Goal: Task Accomplishment & Management: Manage account settings

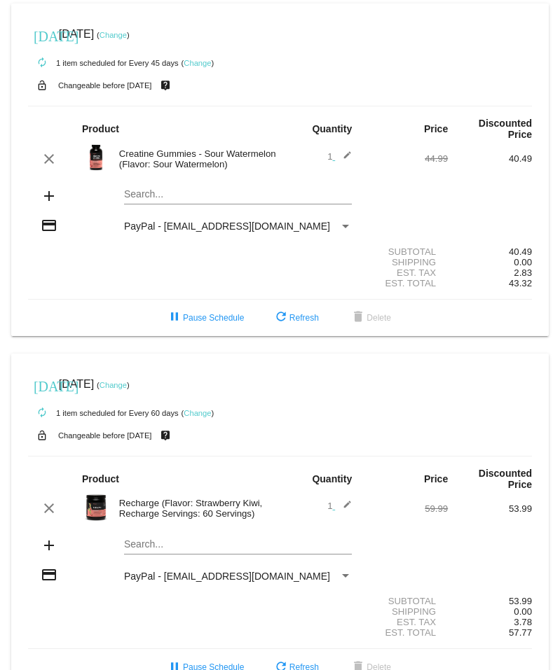
scroll to position [33, 0]
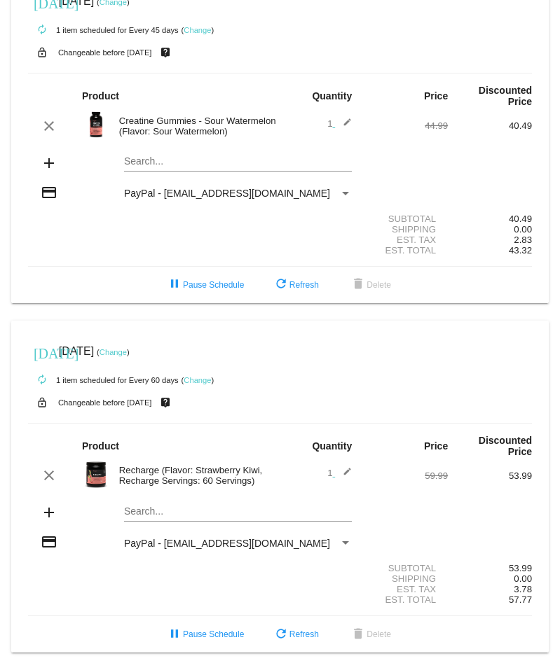
click at [137, 511] on mat-card "[DATE] [DATE] ( Change ) autorenew 1 item scheduled for Every 60 days ( Change …" at bounding box center [279, 487] width 537 height 333
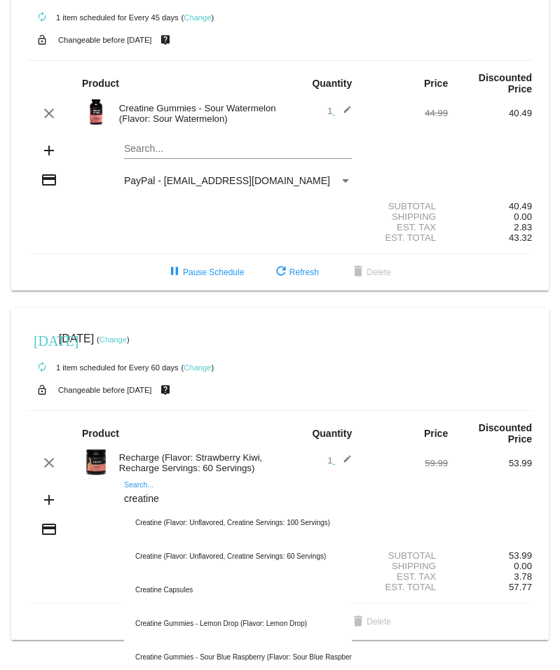
scroll to position [70, 0]
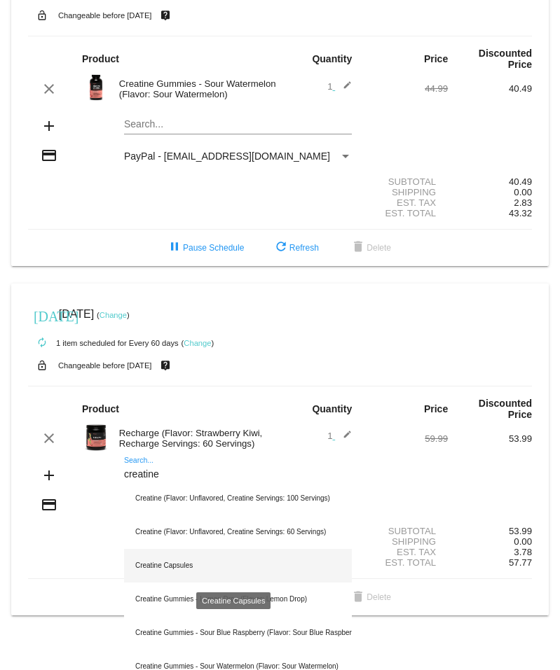
type input "creatine"
click at [183, 567] on div "Creatine Capsules" at bounding box center [238, 566] width 228 height 34
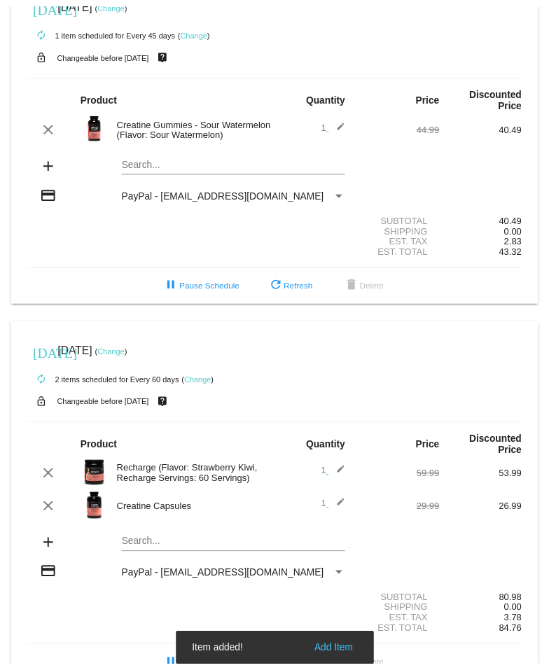
scroll to position [67, 0]
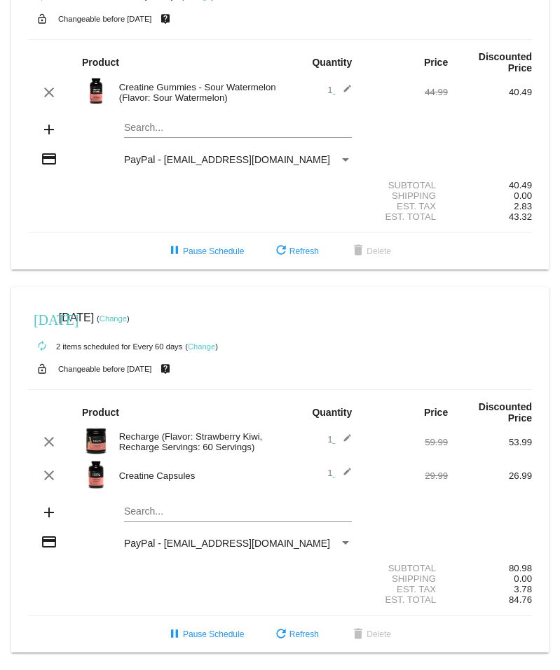
click at [91, 472] on img at bounding box center [96, 475] width 28 height 28
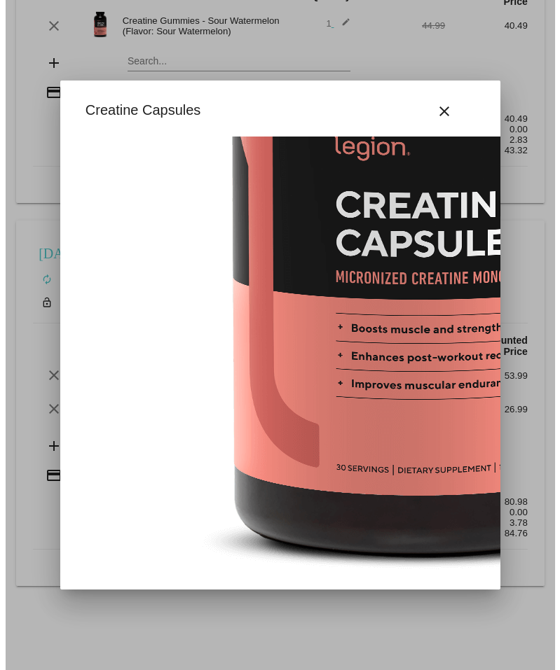
scroll to position [277, 0]
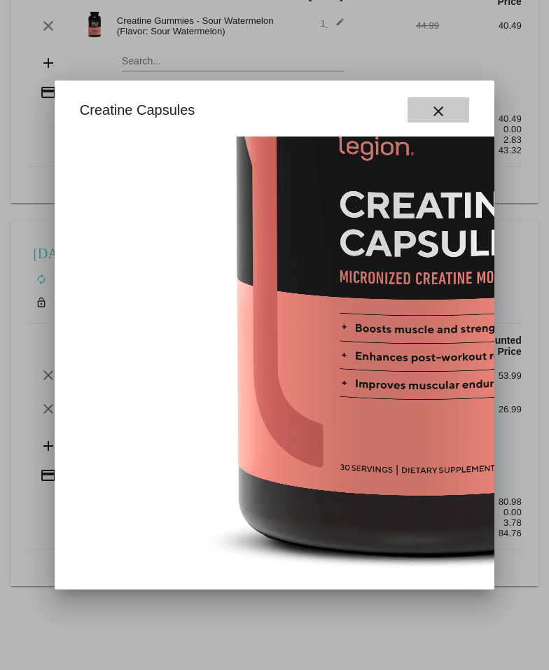
click at [445, 113] on mat-icon "close" at bounding box center [438, 111] width 17 height 17
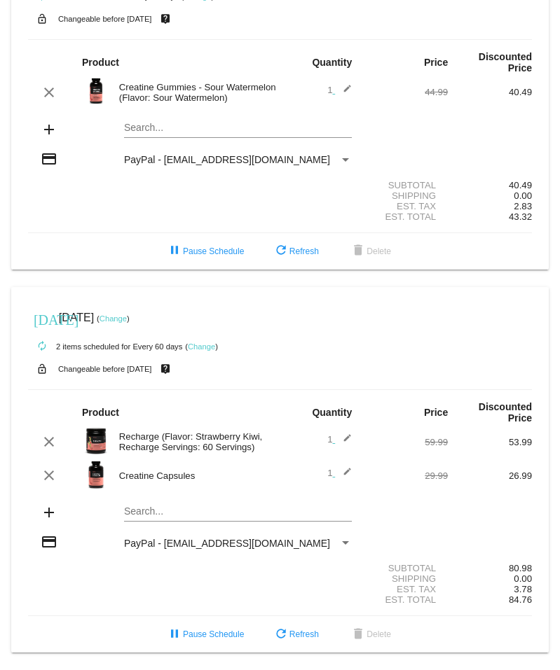
click at [335, 472] on mat-icon "edit" at bounding box center [343, 475] width 17 height 17
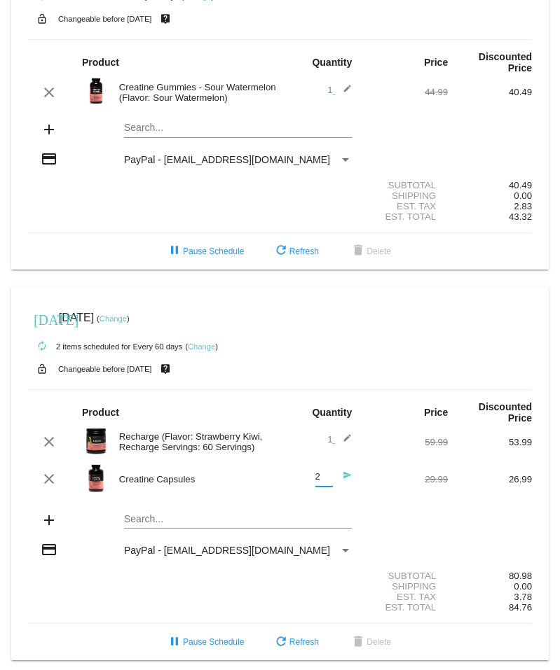
type input "2"
click at [323, 479] on input "2" at bounding box center [324, 477] width 18 height 11
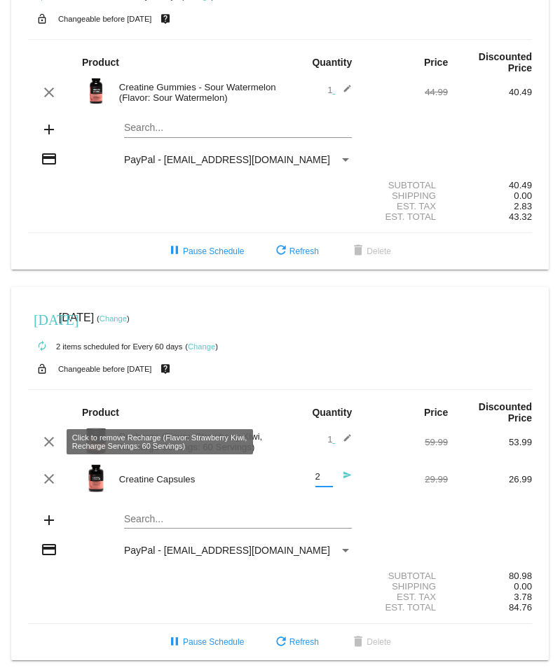
click at [46, 445] on mat-icon "clear" at bounding box center [49, 442] width 17 height 17
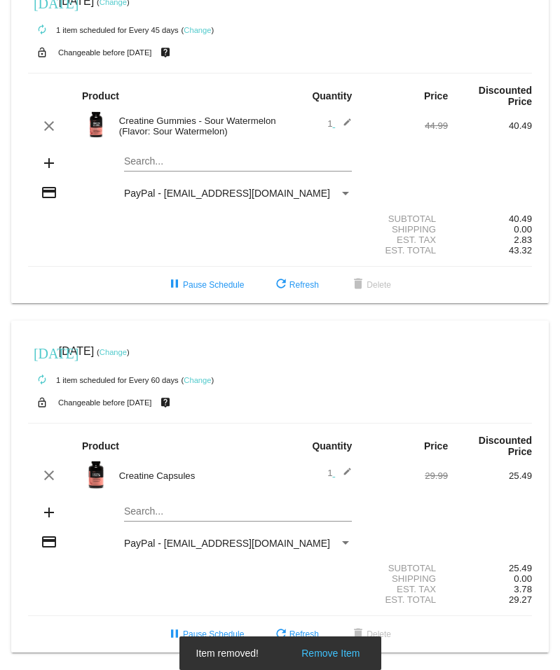
scroll to position [33, 0]
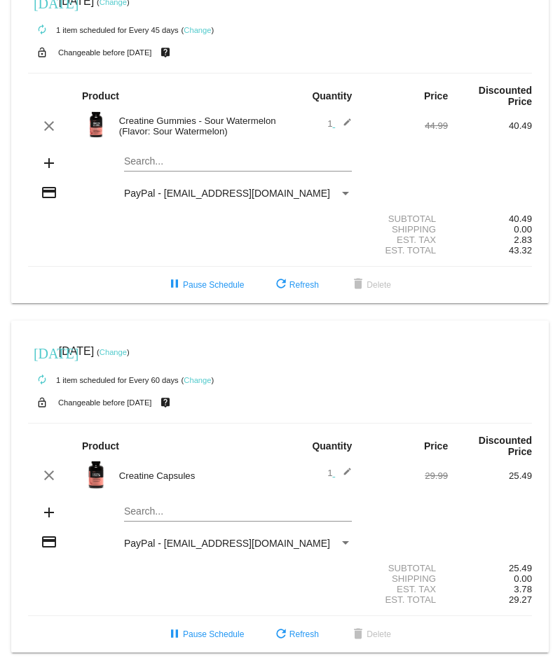
click at [335, 478] on mat-icon "edit" at bounding box center [343, 475] width 17 height 17
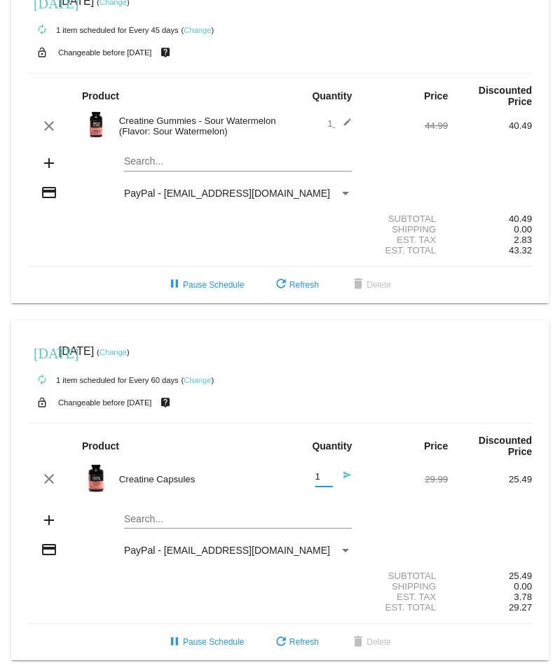
click at [321, 480] on input "1" at bounding box center [324, 477] width 18 height 11
type input "2"
click at [321, 476] on input "2" at bounding box center [324, 477] width 18 height 11
click at [332, 492] on div "2 Quantity send" at bounding box center [322, 480] width 60 height 38
drag, startPoint x: 337, startPoint y: 473, endPoint x: 382, endPoint y: 503, distance: 53.6
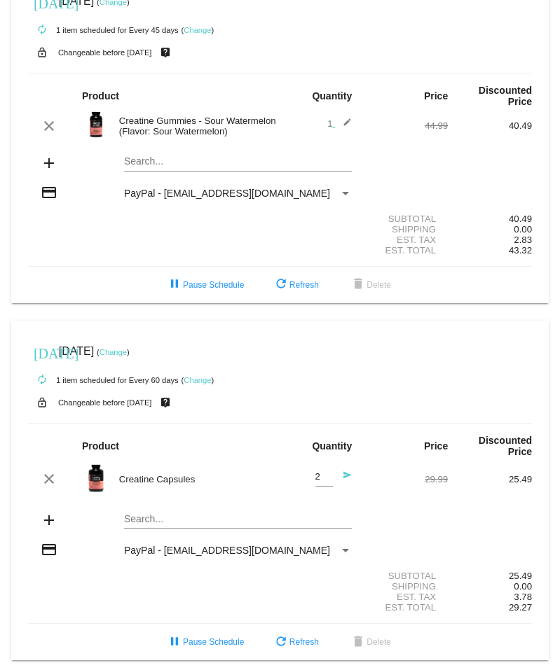
click at [336, 474] on mat-icon "send" at bounding box center [343, 479] width 17 height 17
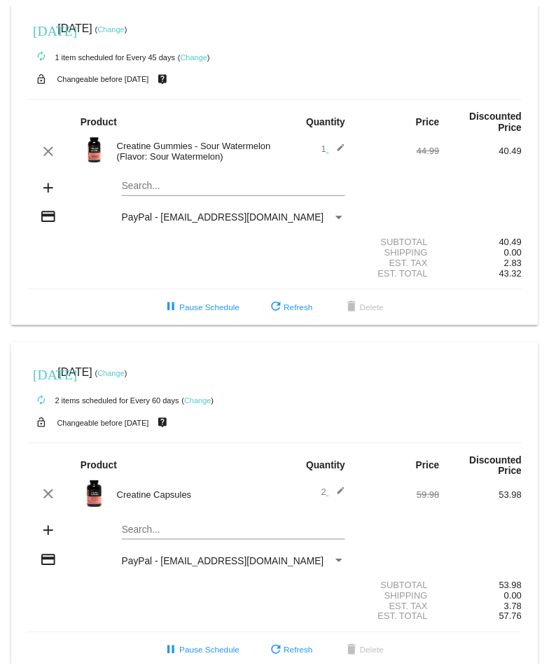
scroll to position [0, 0]
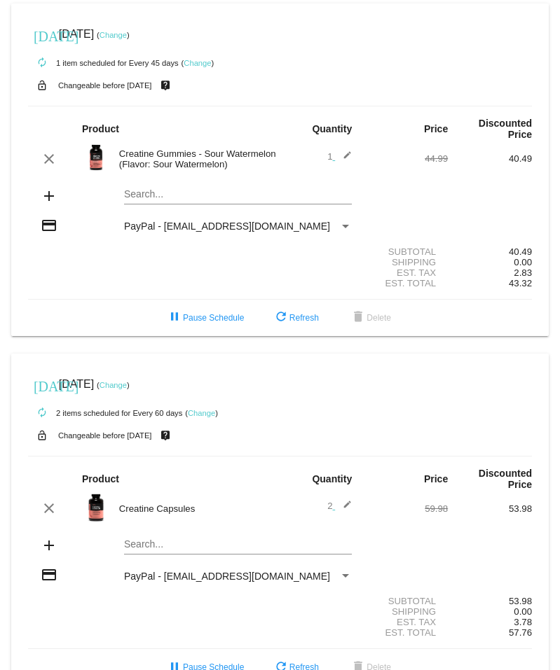
click at [338, 506] on mat-icon "edit" at bounding box center [343, 508] width 17 height 17
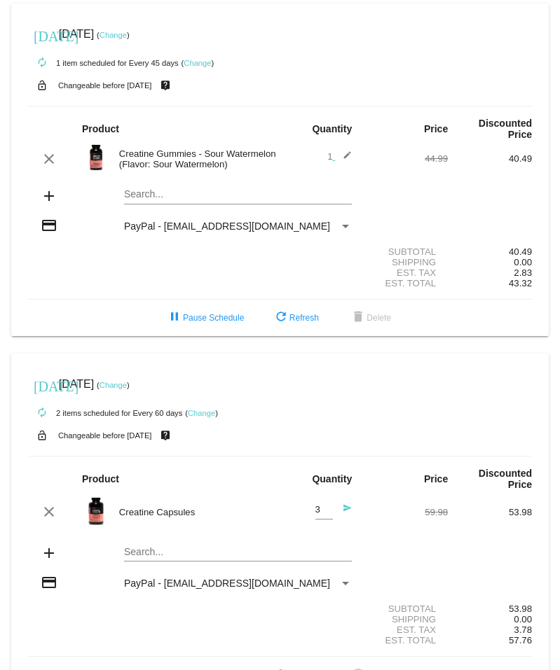
click at [322, 507] on input "3" at bounding box center [324, 510] width 18 height 11
click at [320, 515] on input "2" at bounding box center [324, 510] width 18 height 11
type input "1"
click at [322, 515] on input "1" at bounding box center [324, 510] width 18 height 11
click at [340, 504] on mat-icon "send" at bounding box center [343, 512] width 17 height 17
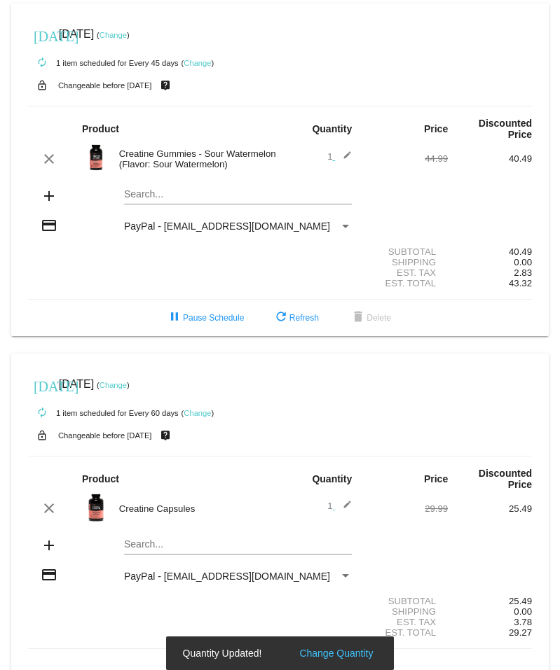
click at [202, 413] on link "Change" at bounding box center [196, 413] width 27 height 8
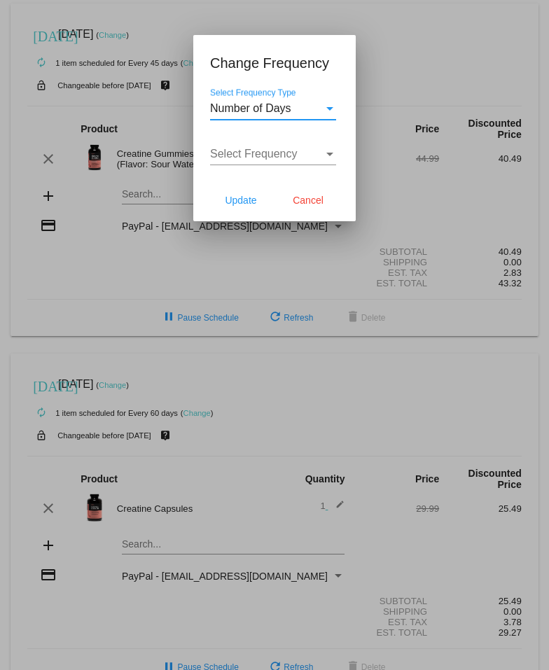
click at [333, 155] on div "Select Frequency" at bounding box center [330, 154] width 13 height 13
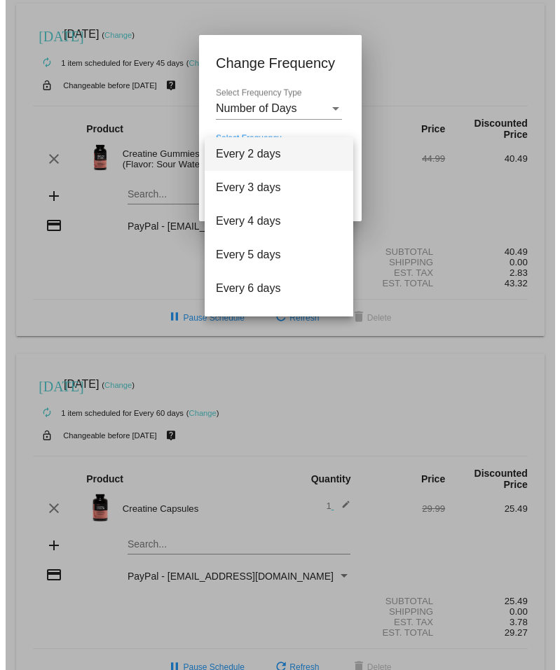
scroll to position [56, 0]
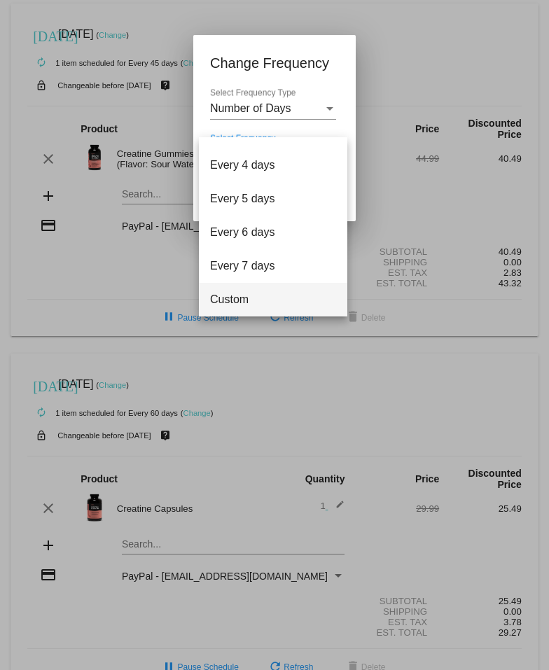
click at [244, 296] on span "Custom" at bounding box center [273, 300] width 126 height 34
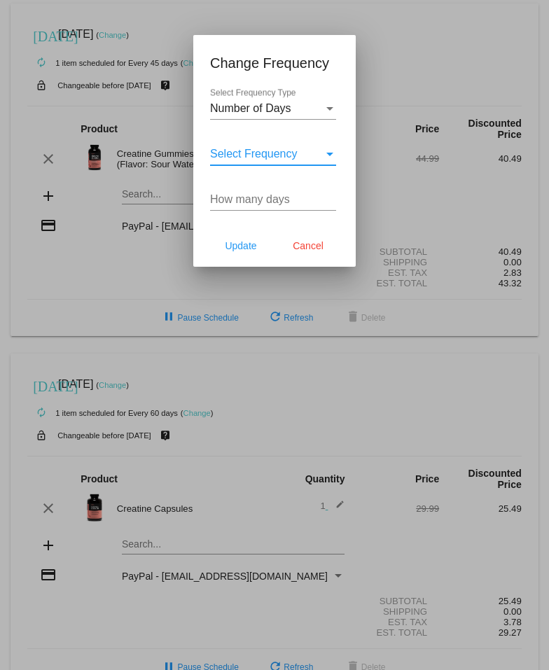
click at [275, 203] on input "How many days" at bounding box center [273, 199] width 126 height 13
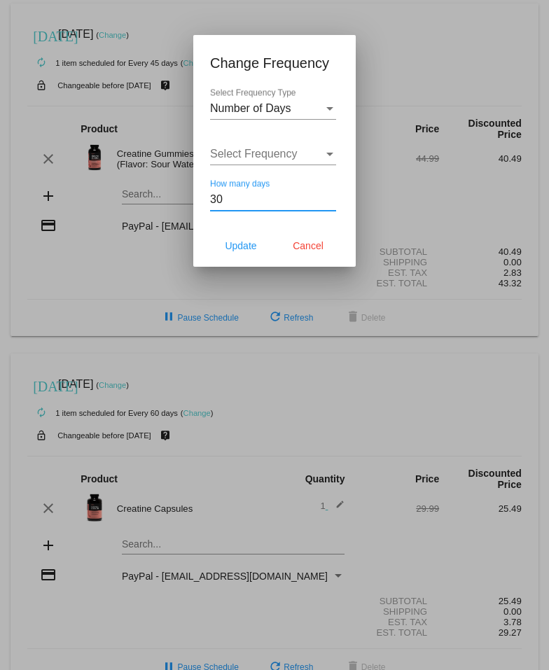
type input "30"
click at [244, 241] on span "Update" at bounding box center [241, 245] width 32 height 11
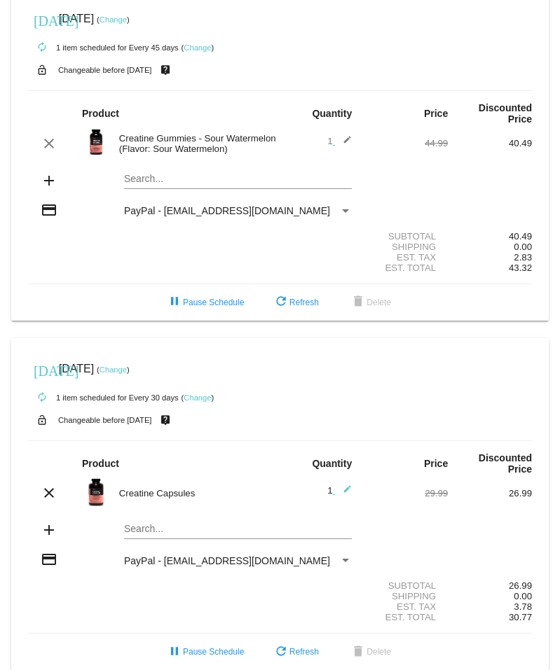
scroll to position [0, 0]
